Goal: Information Seeking & Learning: Learn about a topic

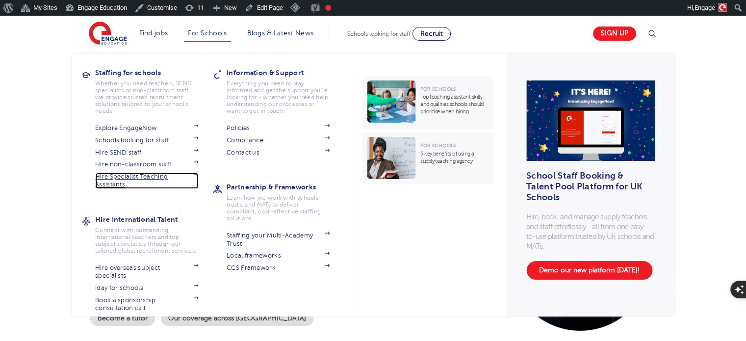
click at [119, 182] on link "Hire Specialist Teaching Assistants" at bounding box center [146, 181] width 103 height 16
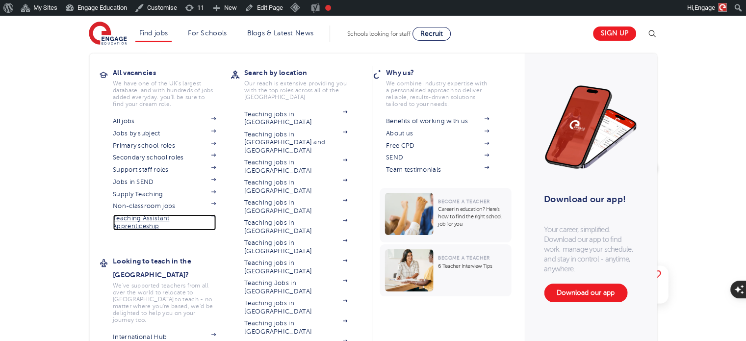
click at [146, 229] on link "Teaching Assistant Apprenticeship" at bounding box center [164, 222] width 103 height 16
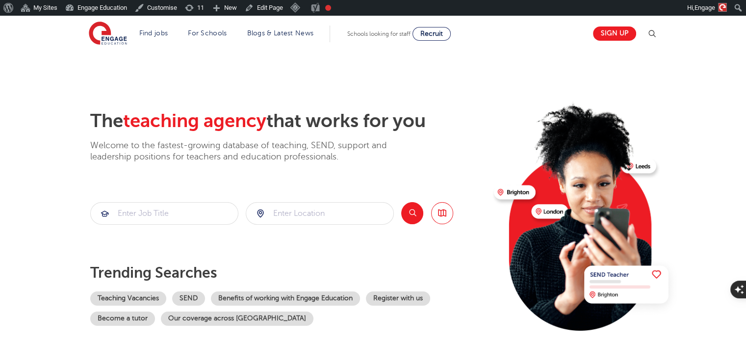
click at [91, 125] on h2 "The teaching agency that works for you" at bounding box center [288, 121] width 396 height 23
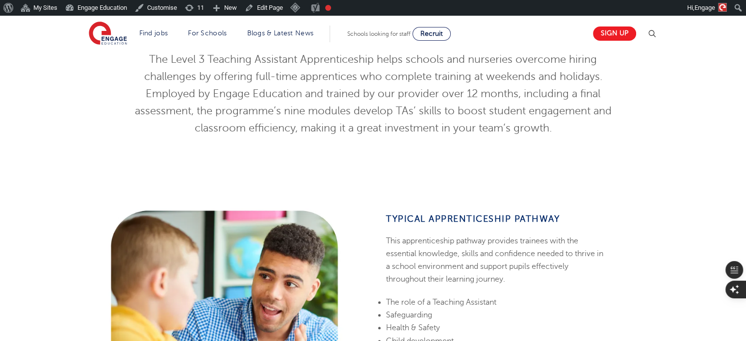
scroll to position [292, 0]
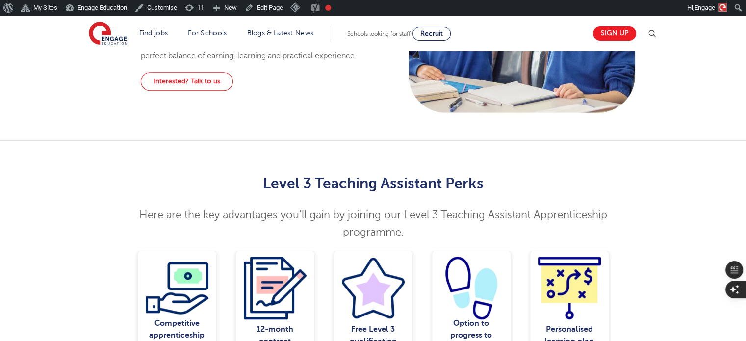
scroll to position [691, 0]
